Goal: Transaction & Acquisition: Purchase product/service

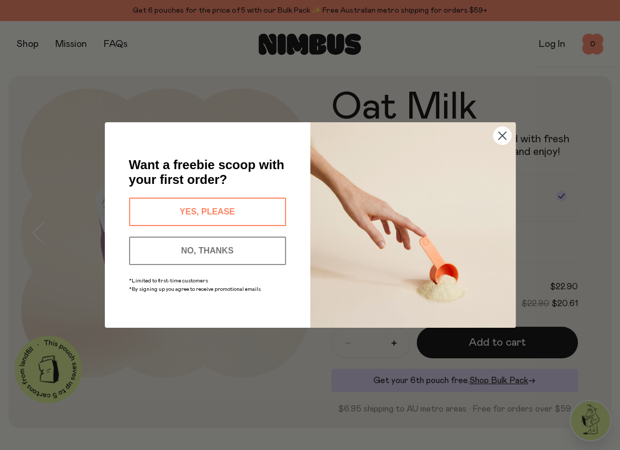
click at [205, 206] on button "YES, PLEASE" at bounding box center [207, 211] width 157 height 28
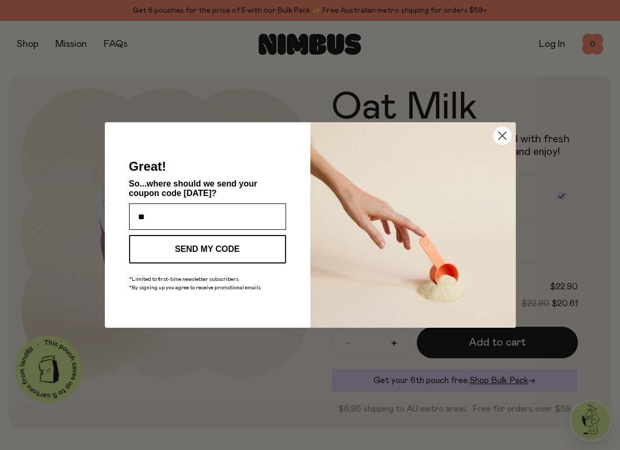
type input "**********"
click at [175, 243] on button "SEND MY CODE" at bounding box center [207, 249] width 157 height 28
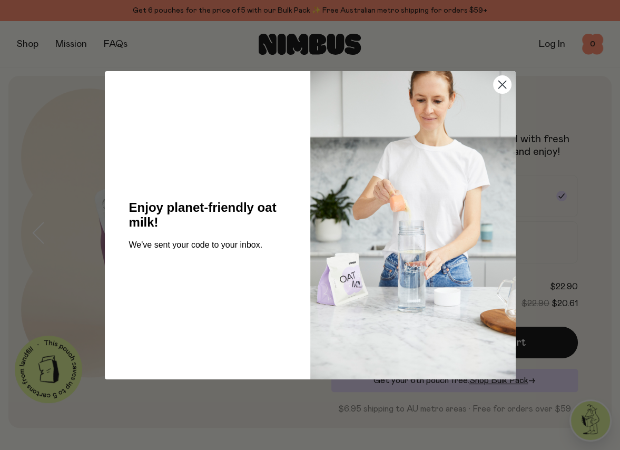
click at [496, 88] on circle "Close dialog" at bounding box center [501, 83] width 17 height 17
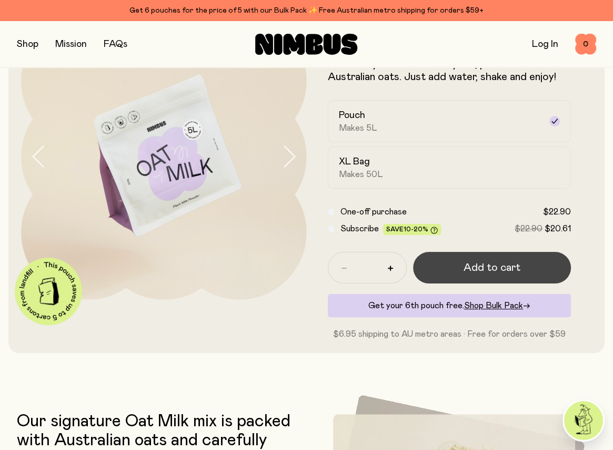
scroll to position [84, 0]
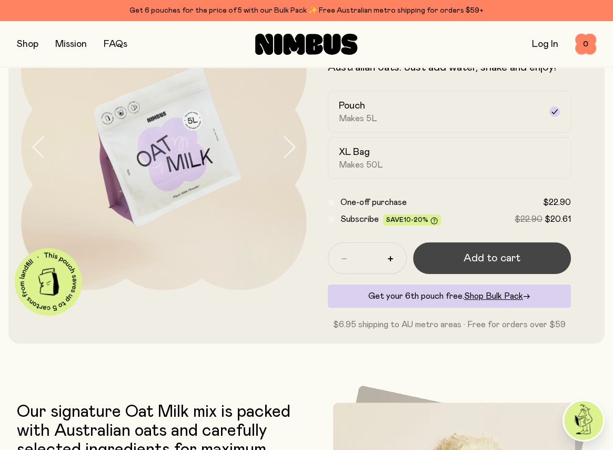
click at [471, 255] on span "Add to cart" at bounding box center [492, 258] width 57 height 15
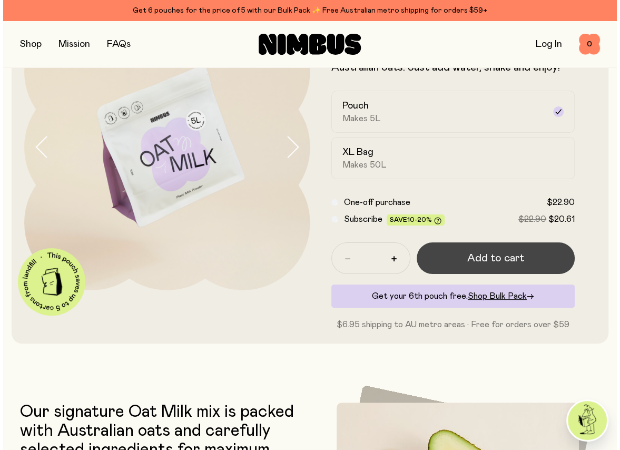
scroll to position [0, 0]
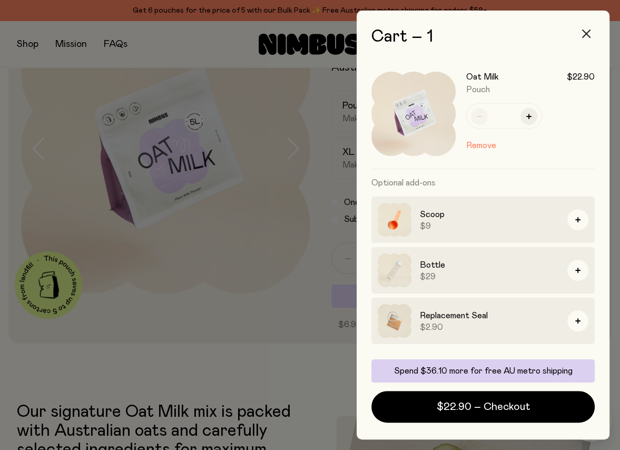
click at [586, 34] on icon "button" at bounding box center [586, 33] width 8 height 8
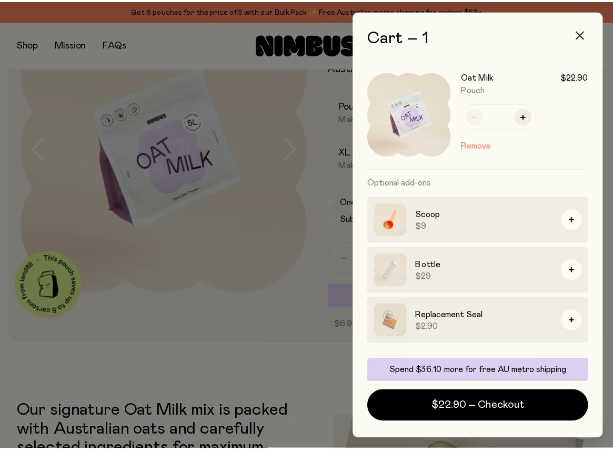
scroll to position [84, 0]
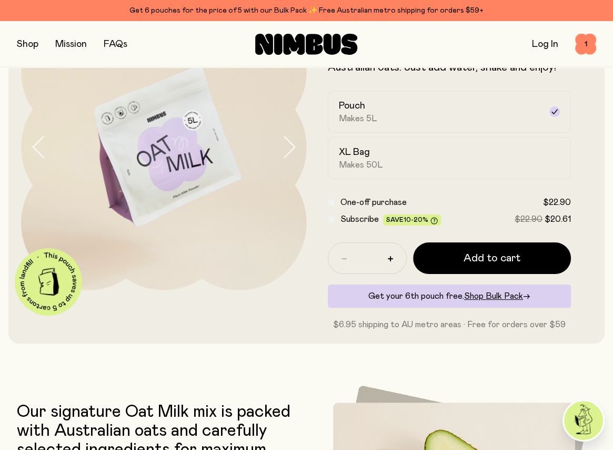
click at [32, 47] on button "button" at bounding box center [28, 44] width 22 height 15
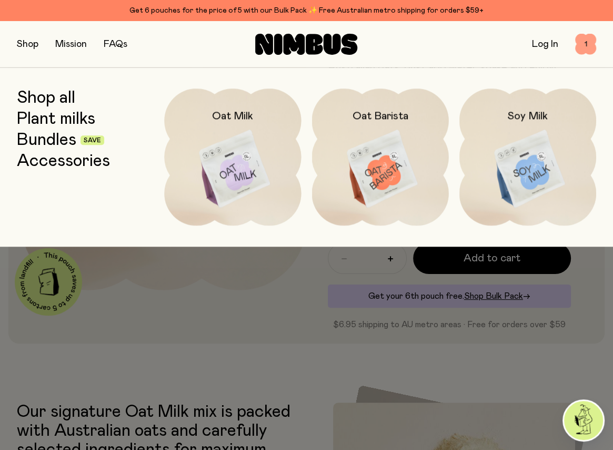
click at [587, 42] on span "1" at bounding box center [585, 44] width 21 height 21
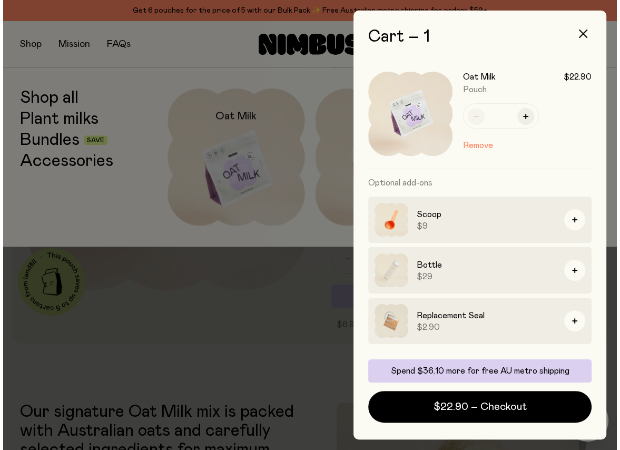
scroll to position [0, 0]
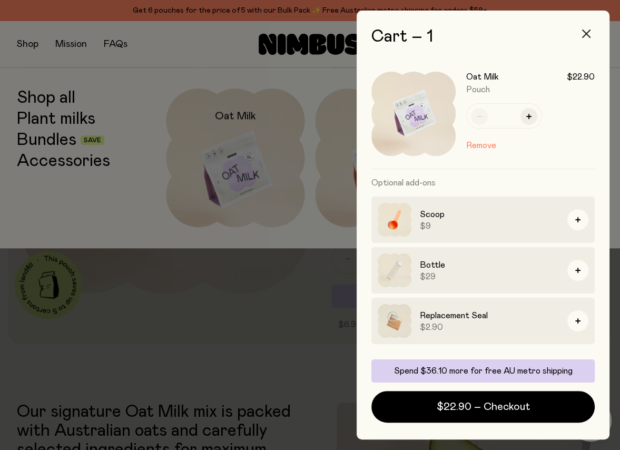
click at [584, 32] on icon "button" at bounding box center [586, 33] width 8 height 8
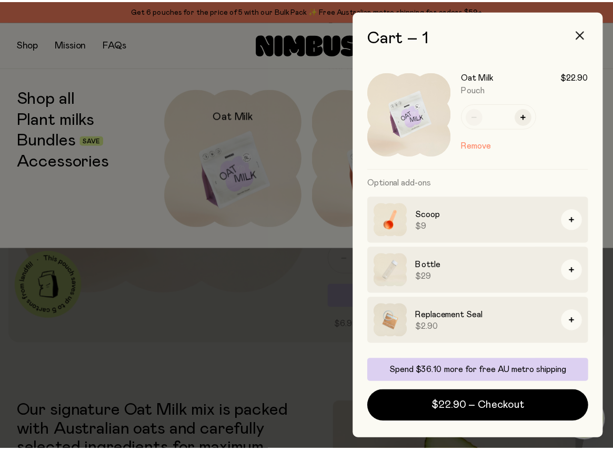
scroll to position [84, 0]
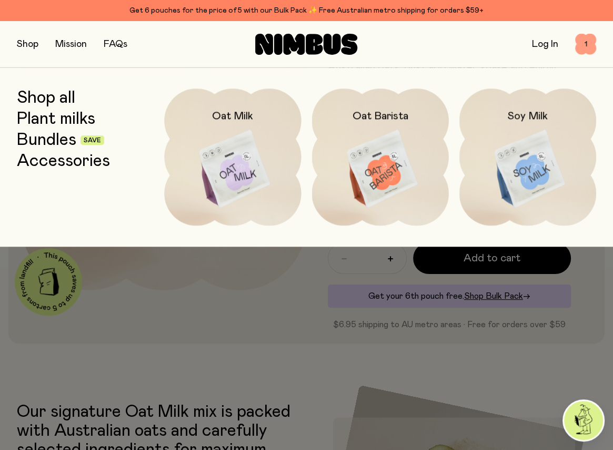
click at [581, 44] on span "1" at bounding box center [585, 44] width 21 height 21
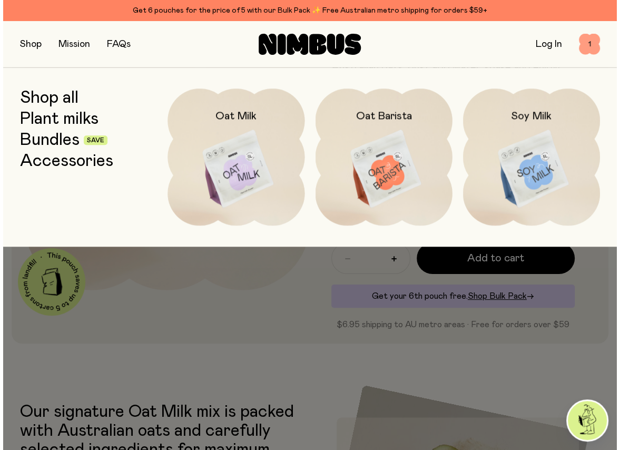
scroll to position [0, 0]
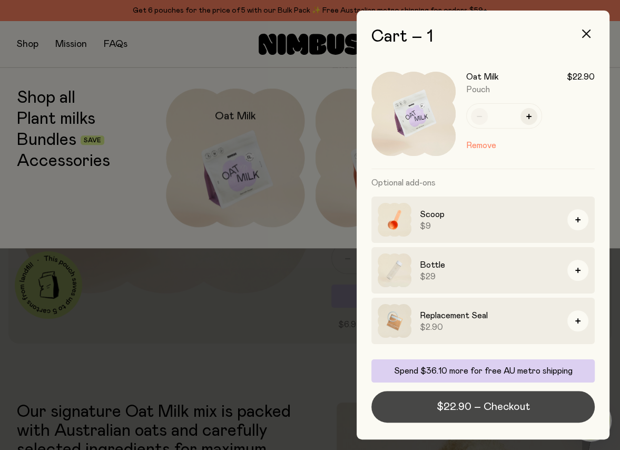
click at [463, 406] on span "$22.90 – Checkout" at bounding box center [482, 406] width 93 height 15
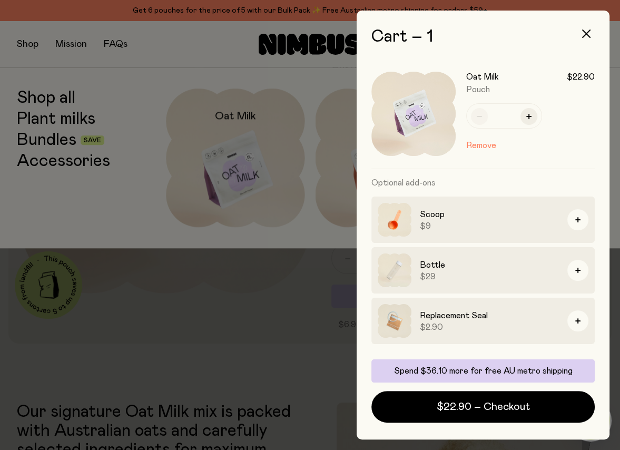
drag, startPoint x: 591, startPoint y: 30, endPoint x: 559, endPoint y: 42, distance: 34.1
click at [591, 30] on button "button" at bounding box center [585, 33] width 25 height 25
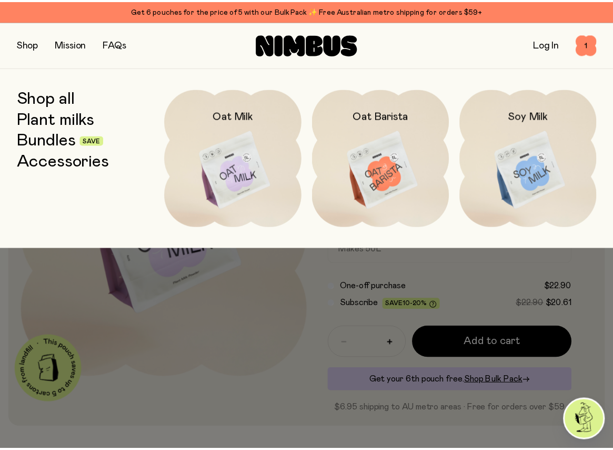
scroll to position [84, 0]
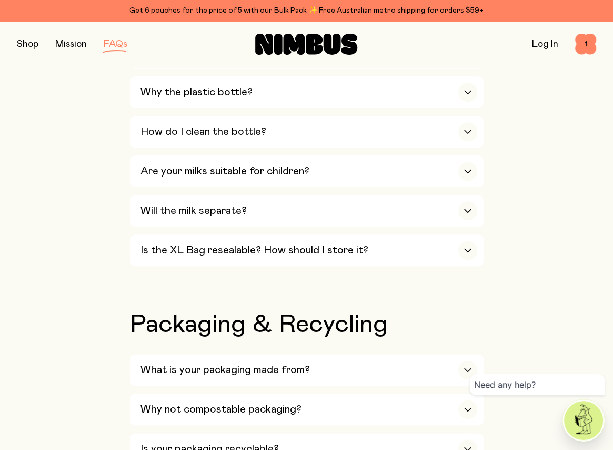
scroll to position [927, 0]
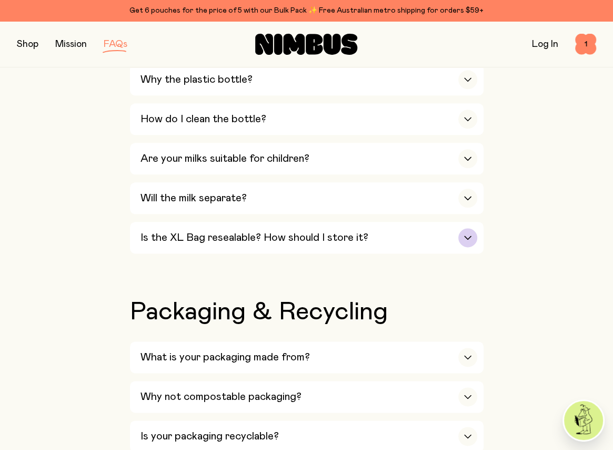
click at [470, 228] on div "button" at bounding box center [467, 237] width 19 height 19
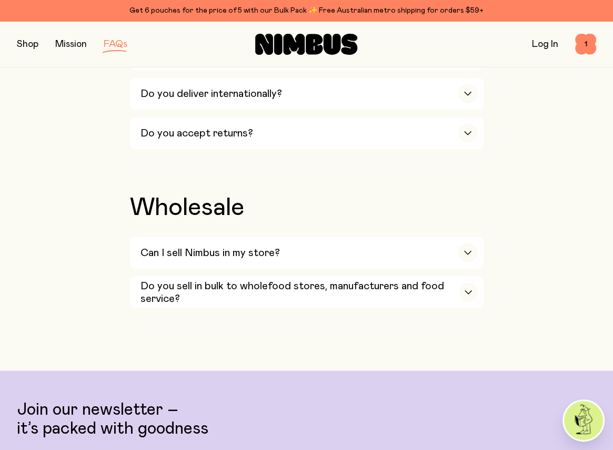
scroll to position [2022, 0]
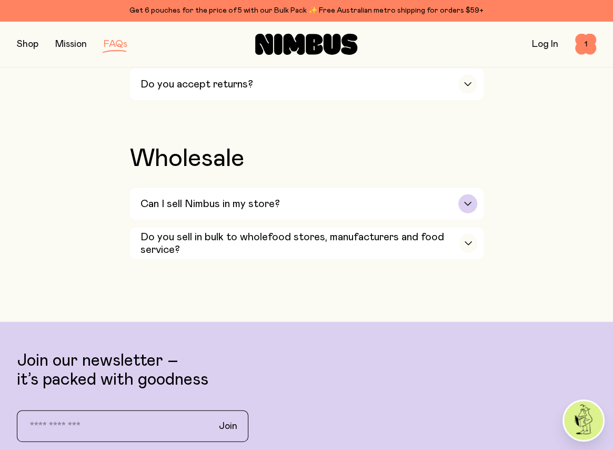
click at [473, 194] on div "button" at bounding box center [467, 203] width 19 height 19
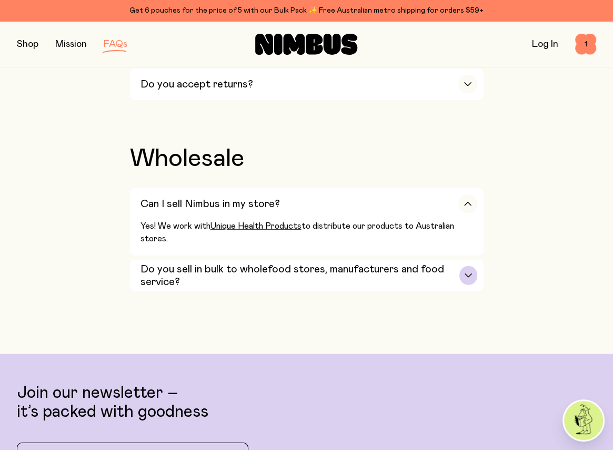
click at [465, 274] on icon "button" at bounding box center [468, 275] width 6 height 3
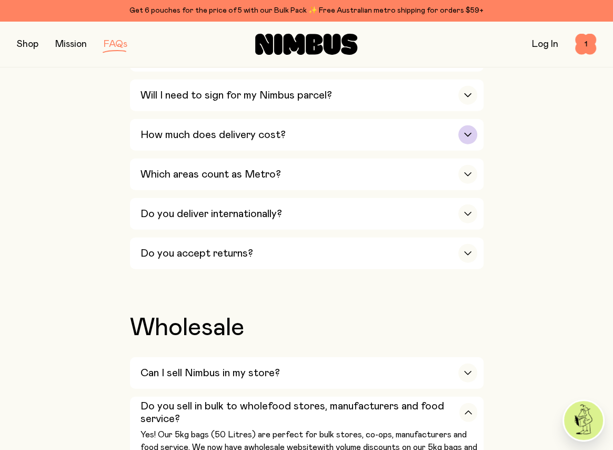
scroll to position [1643, 0]
